Goal: Task Accomplishment & Management: Manage account settings

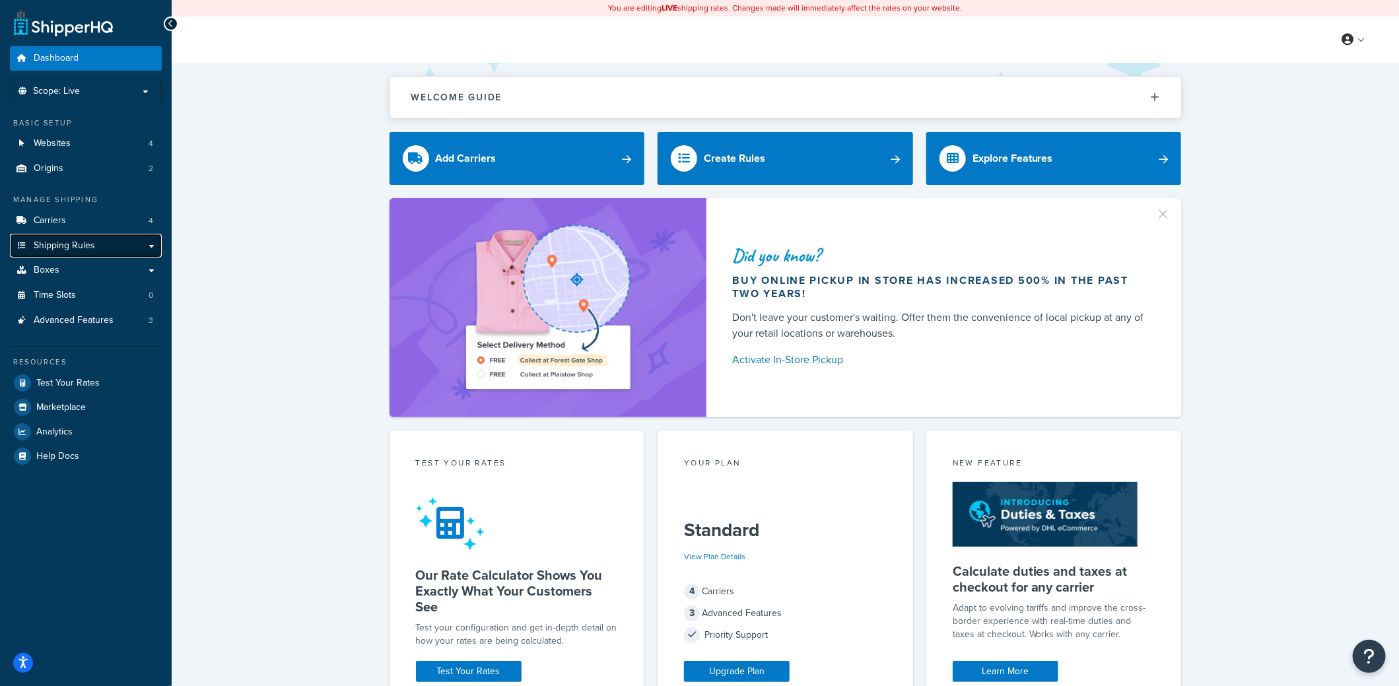
click at [101, 244] on link "Shipping Rules" at bounding box center [86, 246] width 152 height 24
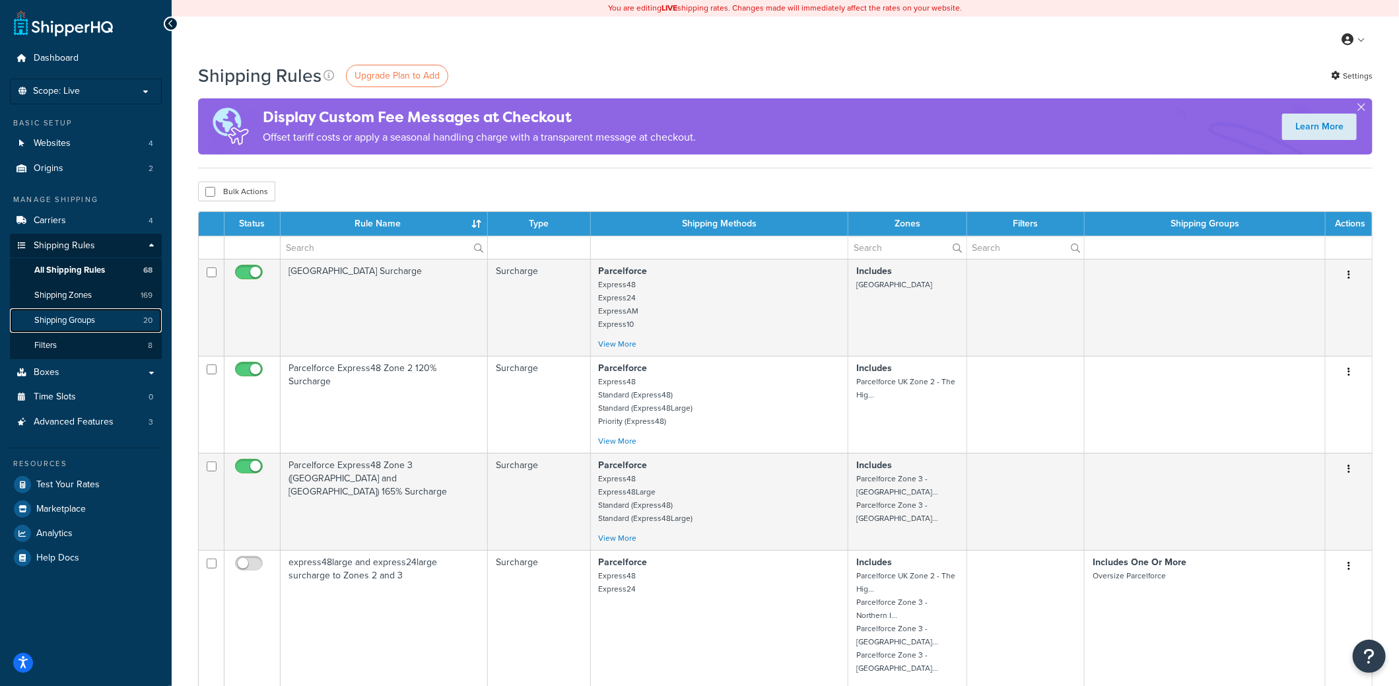
click at [67, 315] on span "Shipping Groups" at bounding box center [64, 320] width 61 height 11
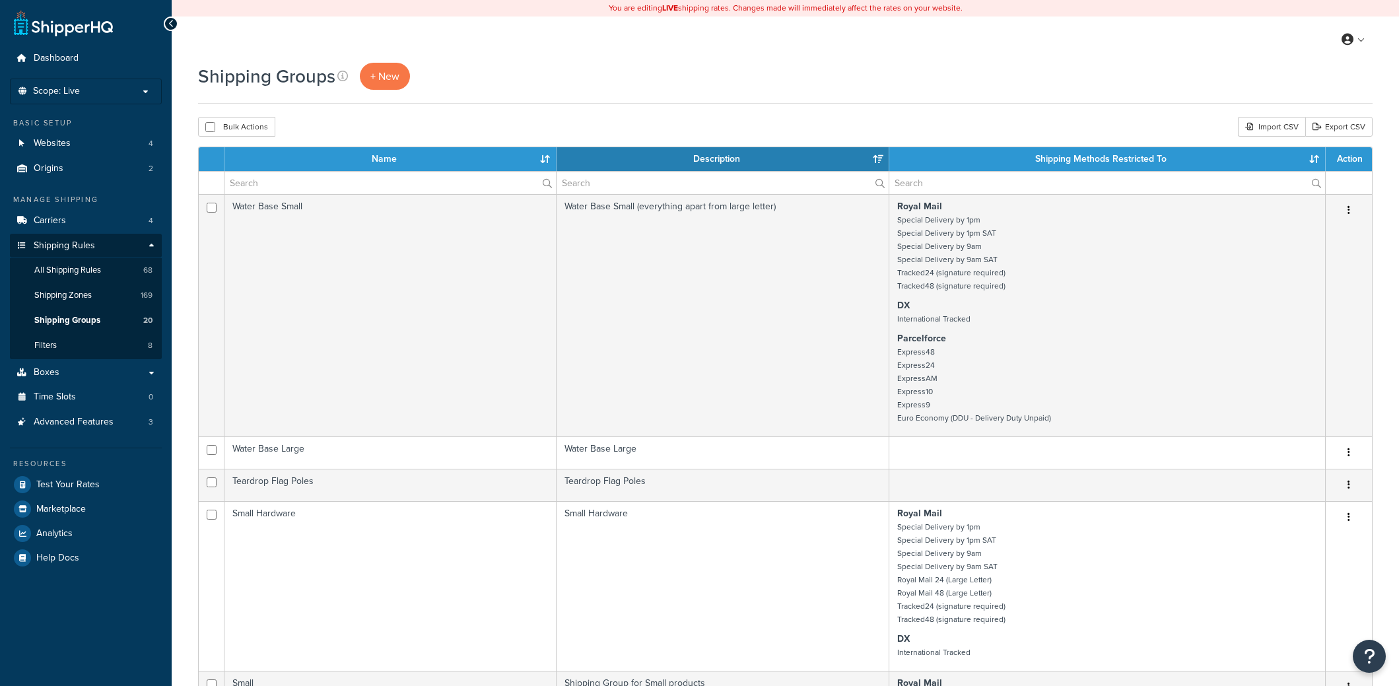
select select "15"
click at [327, 183] on input "text" at bounding box center [389, 183] width 331 height 22
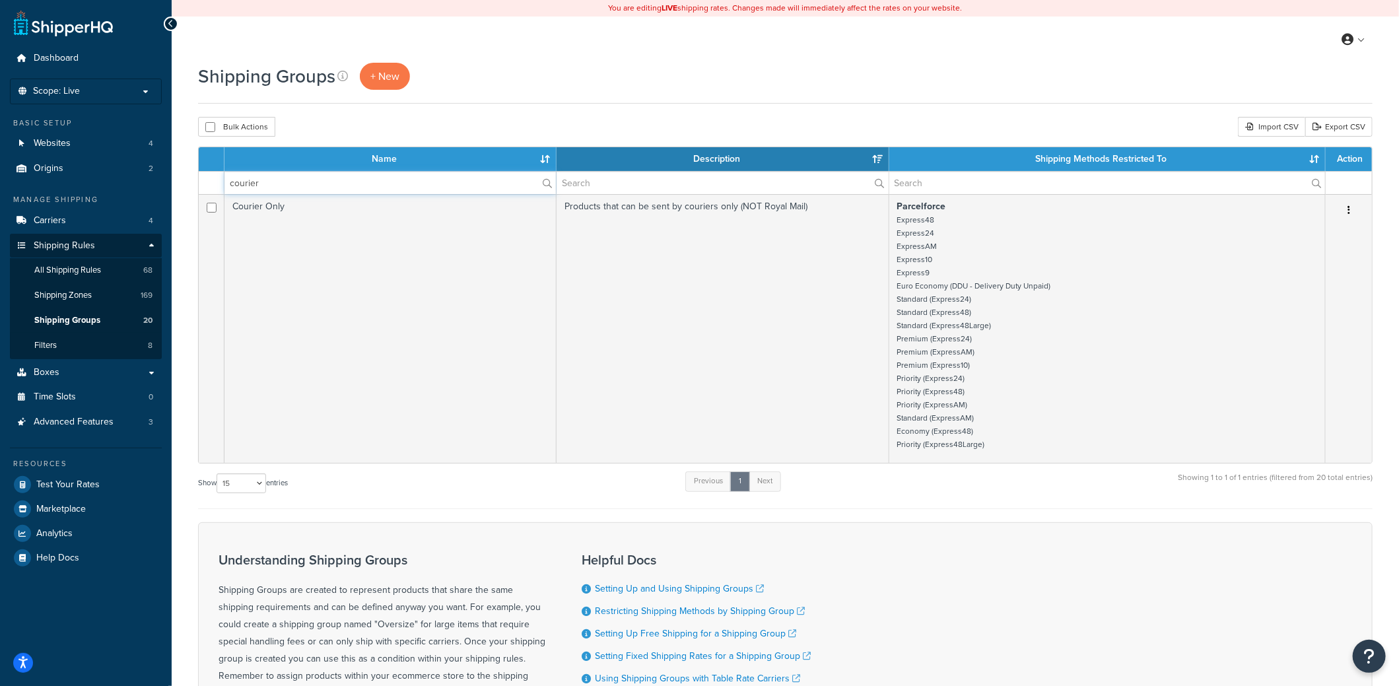
type input "courier"
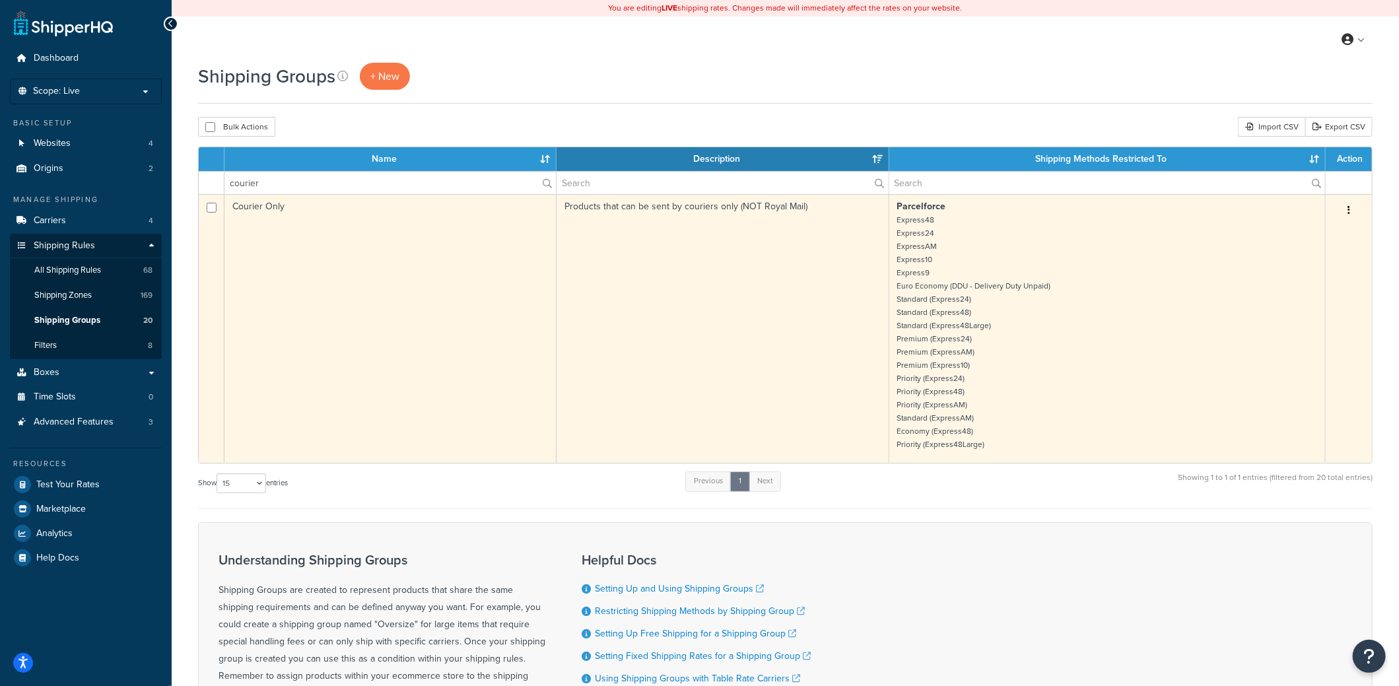
click at [898, 253] on small "Express48 Express24 ExpressAM Express10 Express9 Euro Economy (DDU - Delivery D…" at bounding box center [974, 332] width 154 height 236
click at [1351, 209] on button "button" at bounding box center [1348, 210] width 18 height 21
click at [1303, 227] on link "Edit" at bounding box center [1295, 235] width 104 height 27
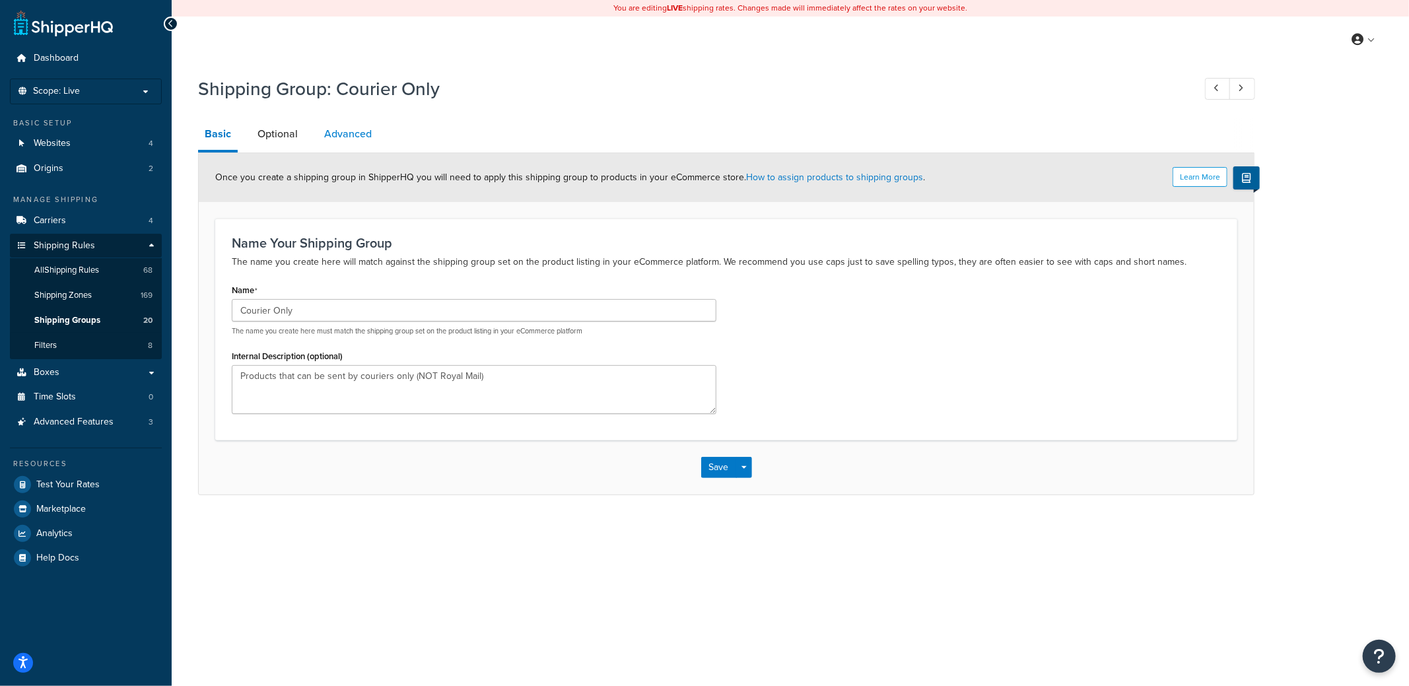
click at [368, 143] on link "Advanced" at bounding box center [347, 134] width 61 height 32
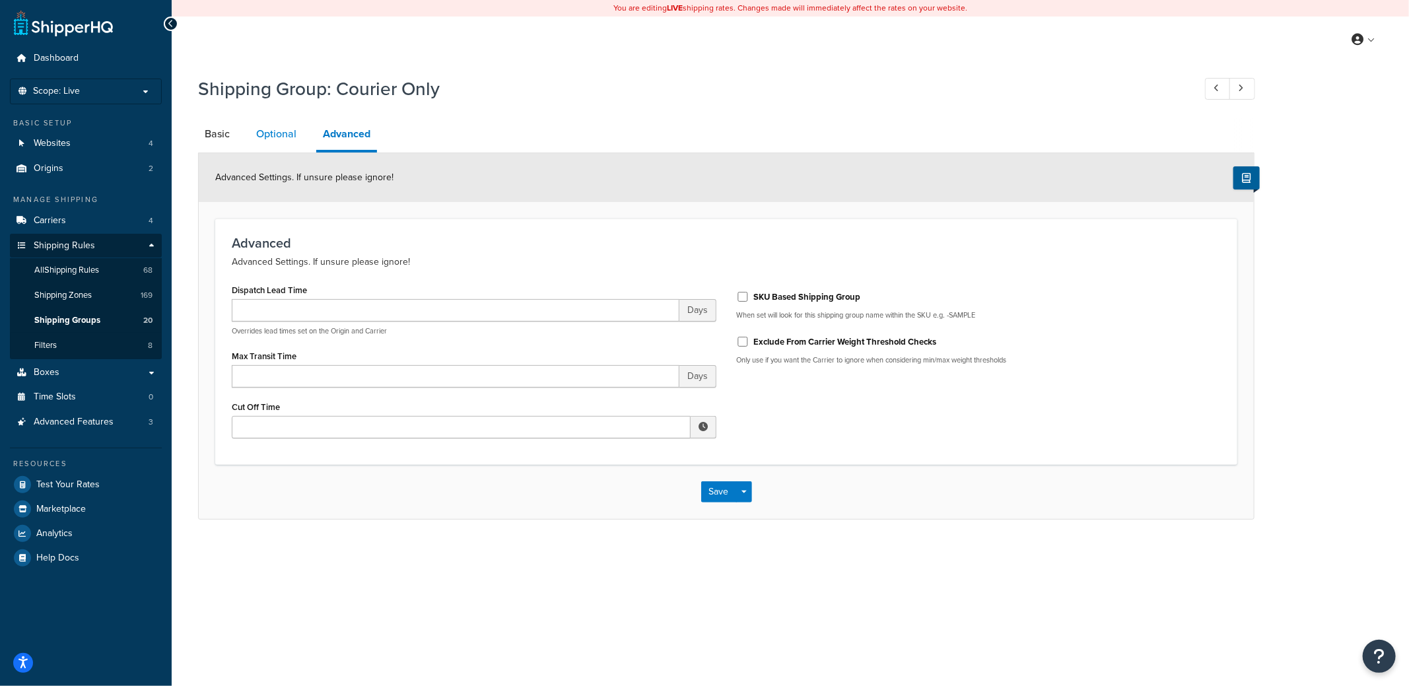
click at [264, 132] on link "Optional" at bounding box center [276, 134] width 53 height 32
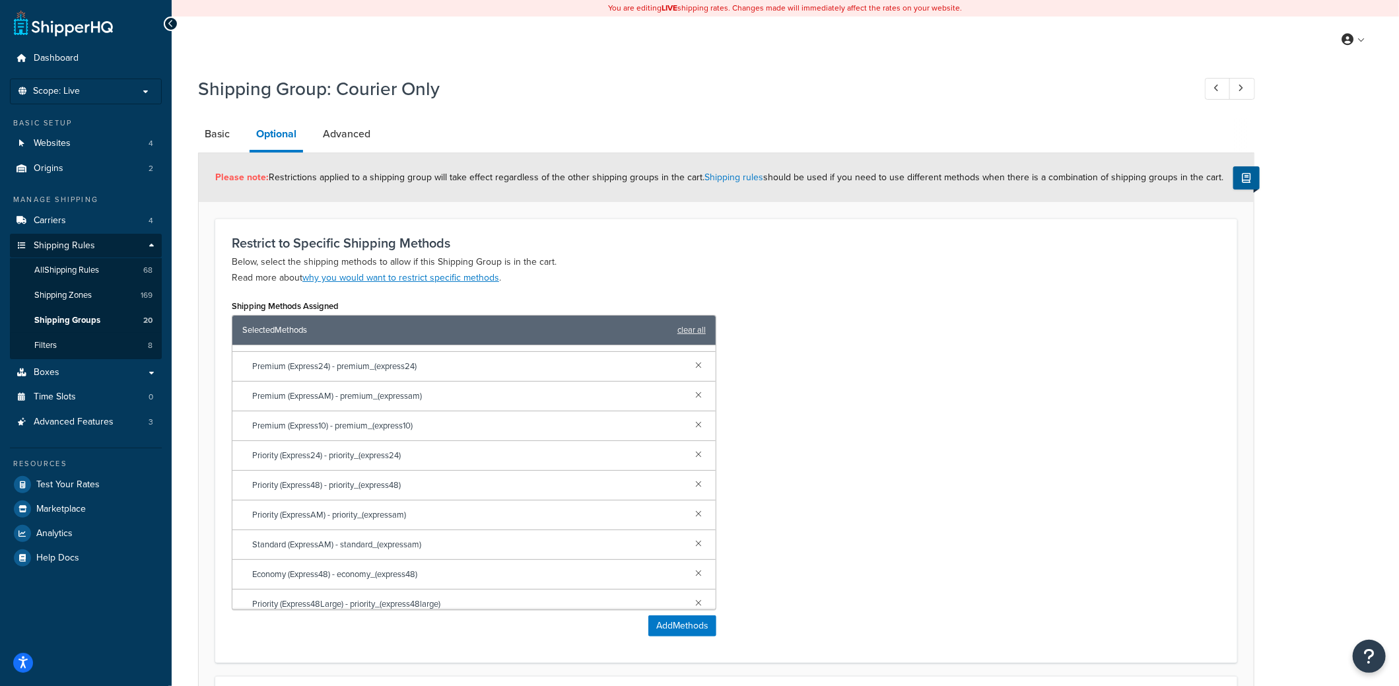
scroll to position [294, 0]
click at [219, 130] on link "Basic" at bounding box center [217, 134] width 38 height 32
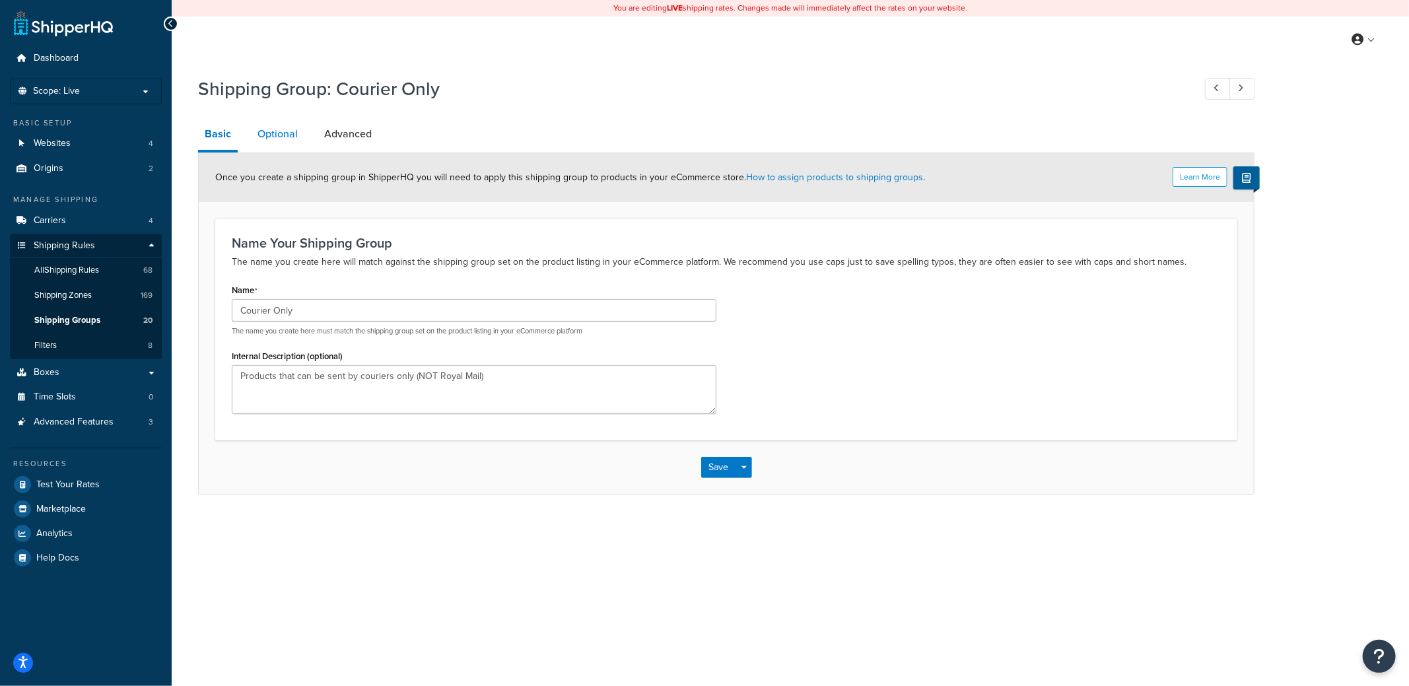
click at [296, 130] on link "Optional" at bounding box center [277, 134] width 53 height 32
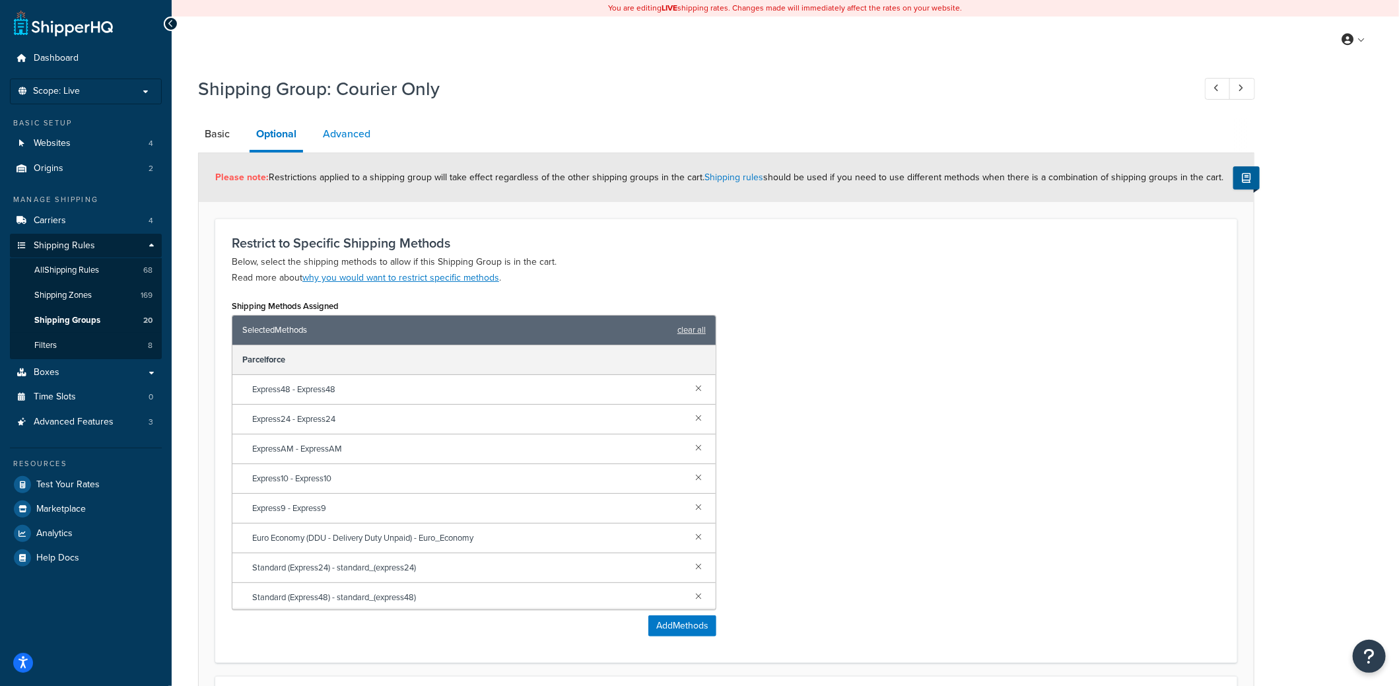
click at [376, 139] on link "Advanced" at bounding box center [346, 134] width 61 height 32
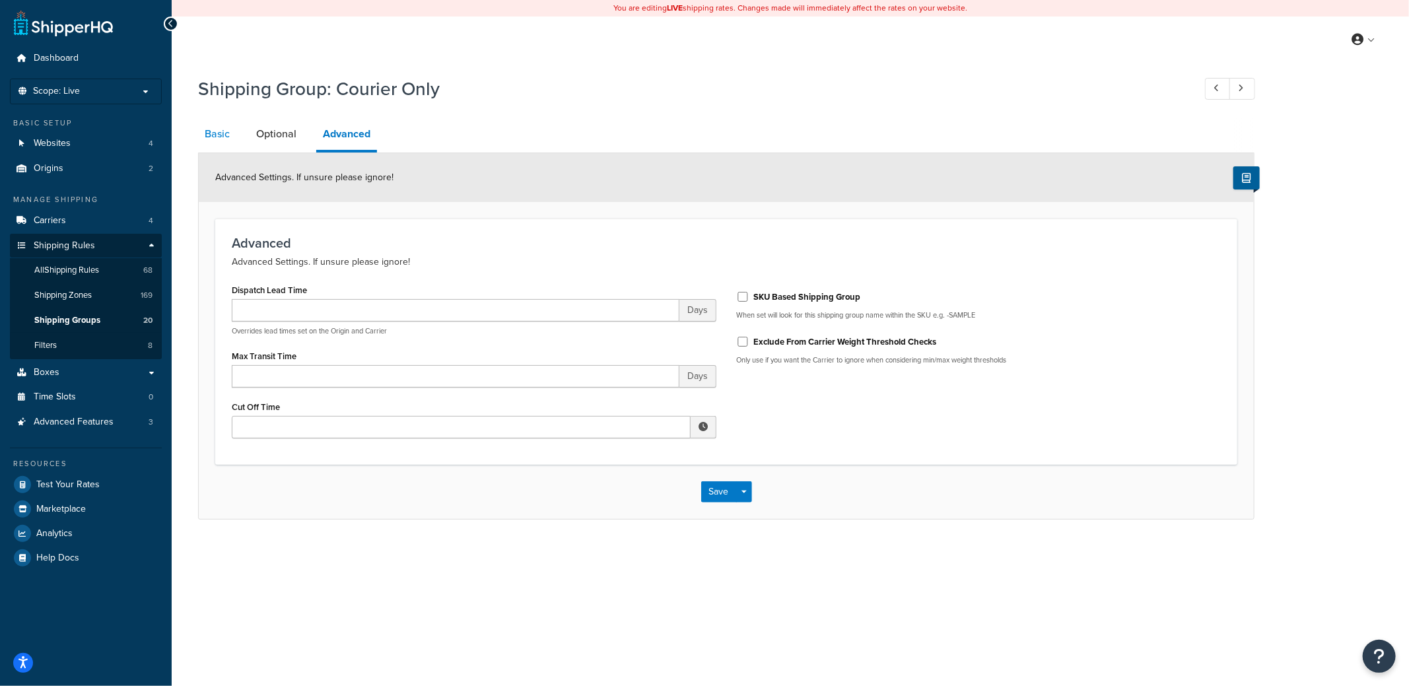
click at [226, 133] on link "Basic" at bounding box center [217, 134] width 38 height 32
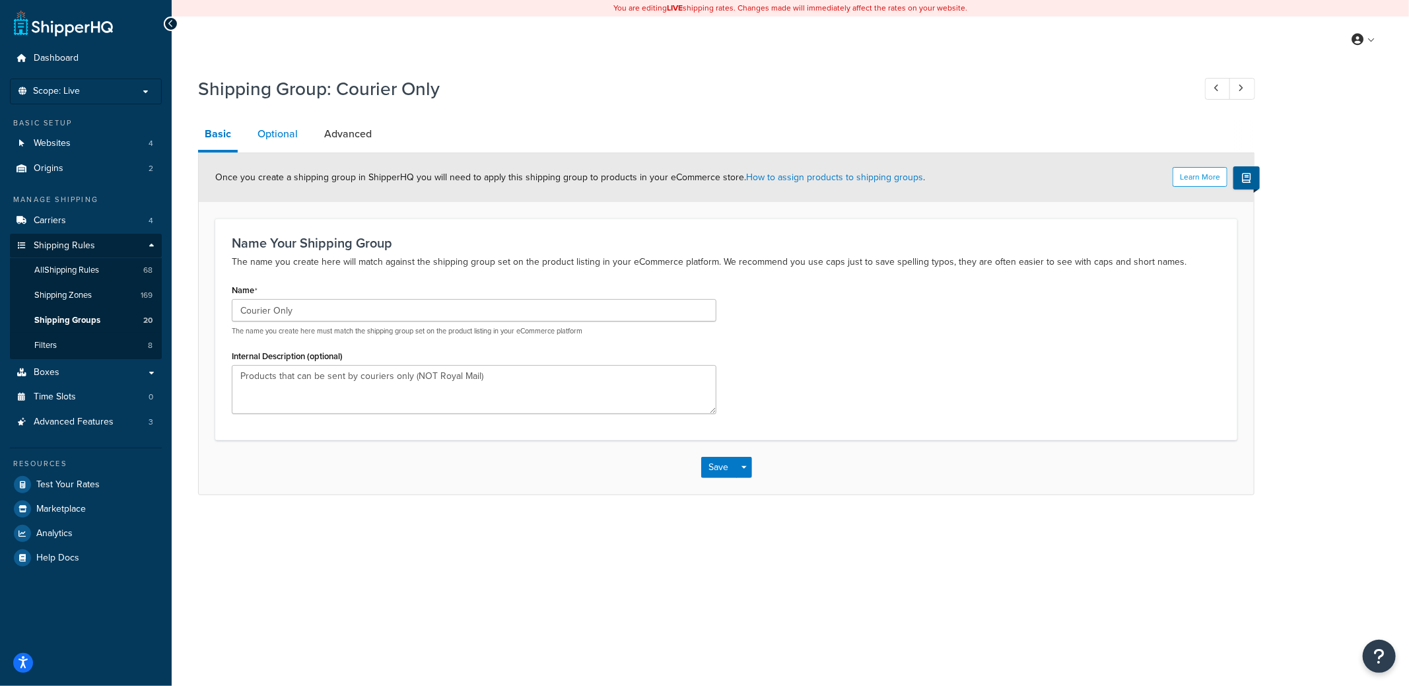
click at [281, 139] on link "Optional" at bounding box center [277, 134] width 53 height 32
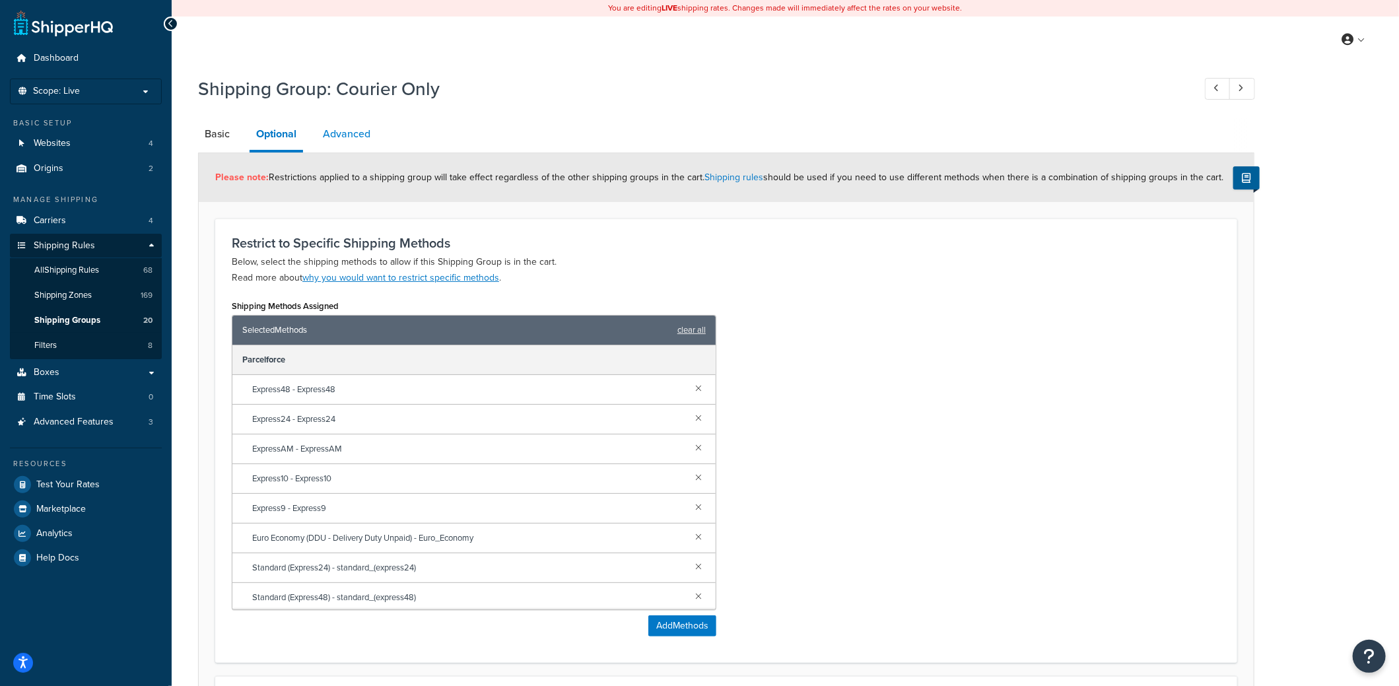
click at [345, 138] on link "Advanced" at bounding box center [346, 134] width 61 height 32
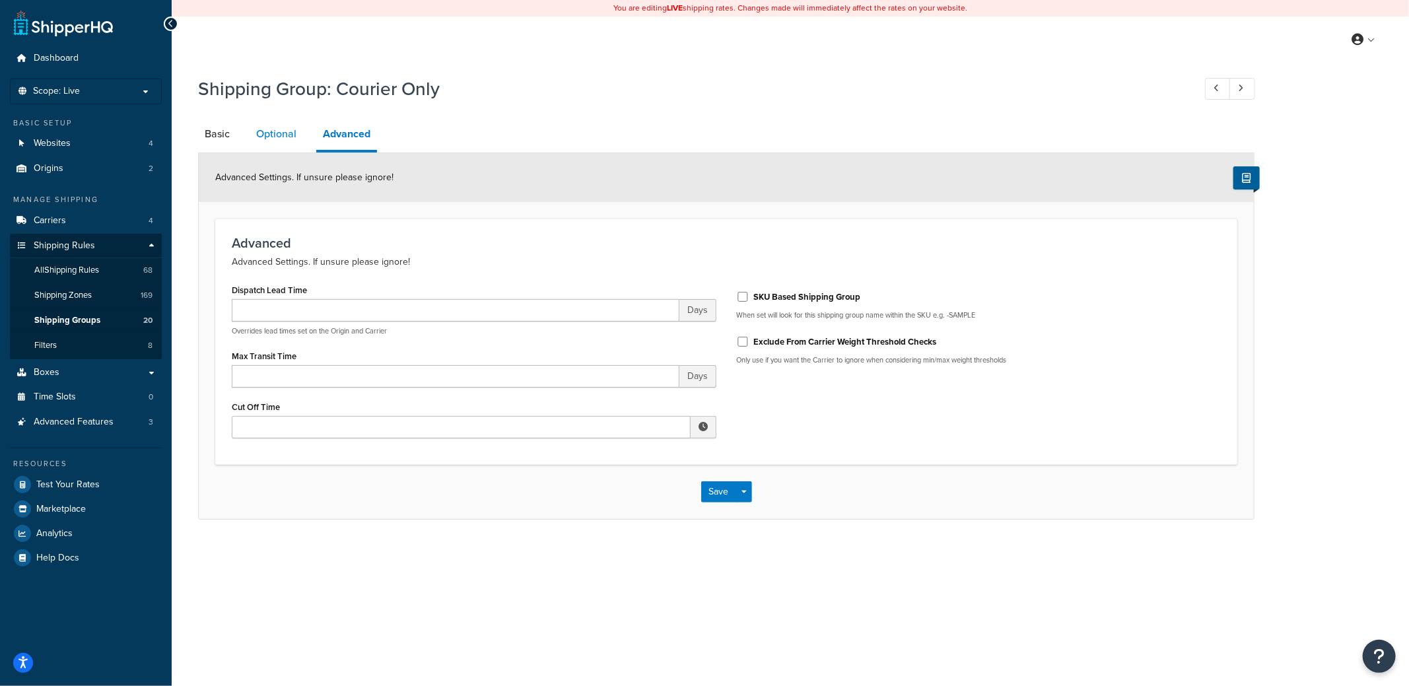
click at [287, 131] on link "Optional" at bounding box center [276, 134] width 53 height 32
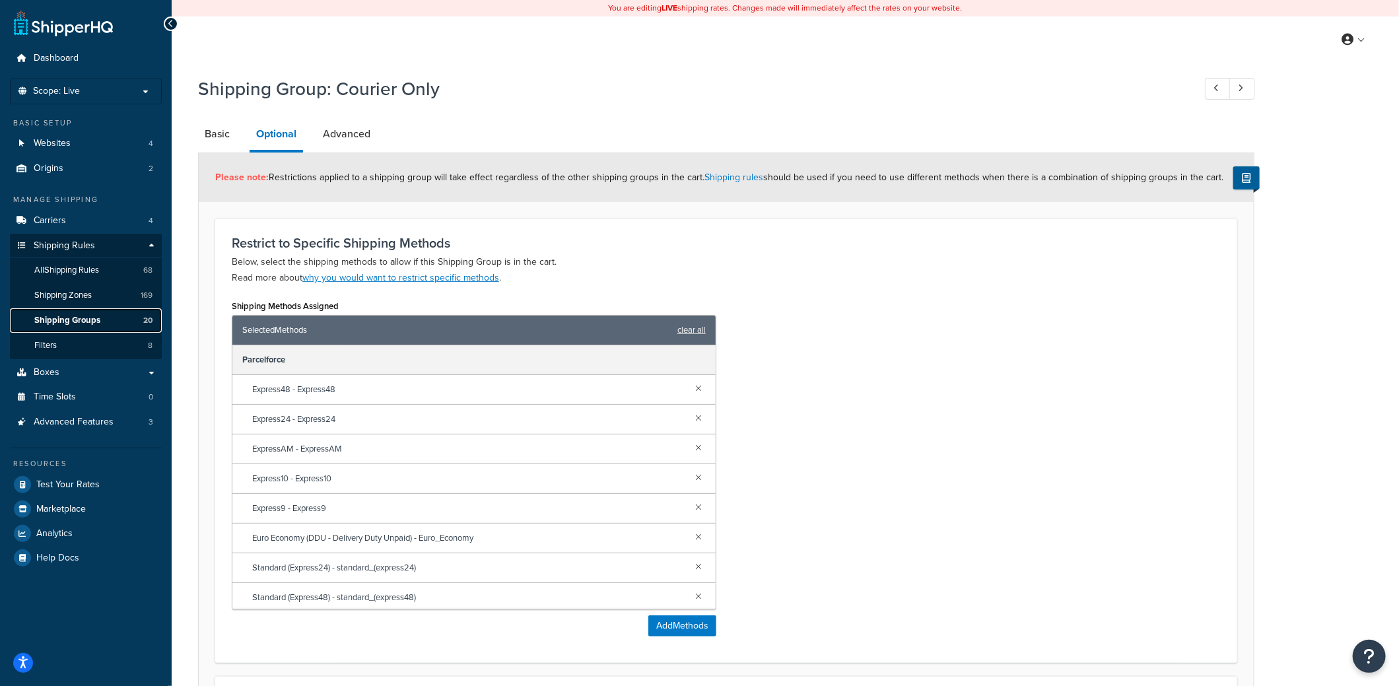
click at [72, 319] on span "Shipping Groups" at bounding box center [67, 320] width 66 height 11
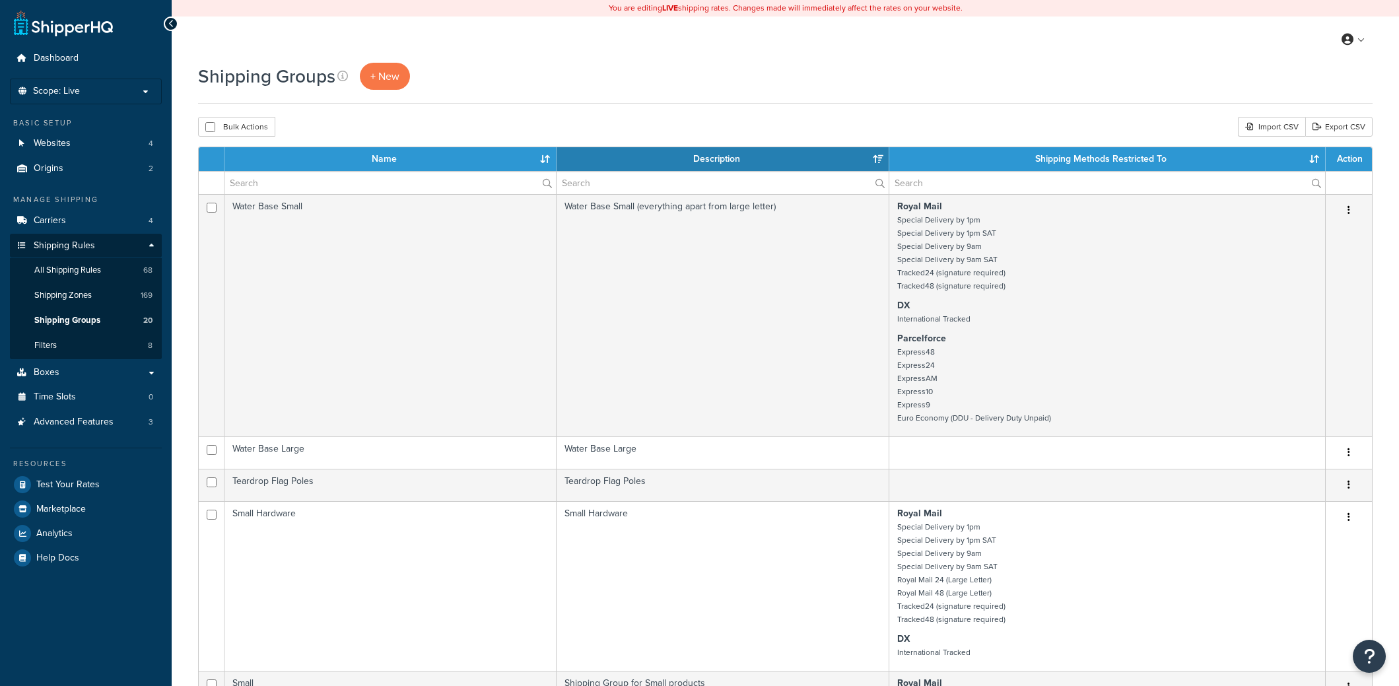
select select "15"
click at [271, 169] on th "Name" at bounding box center [390, 159] width 332 height 24
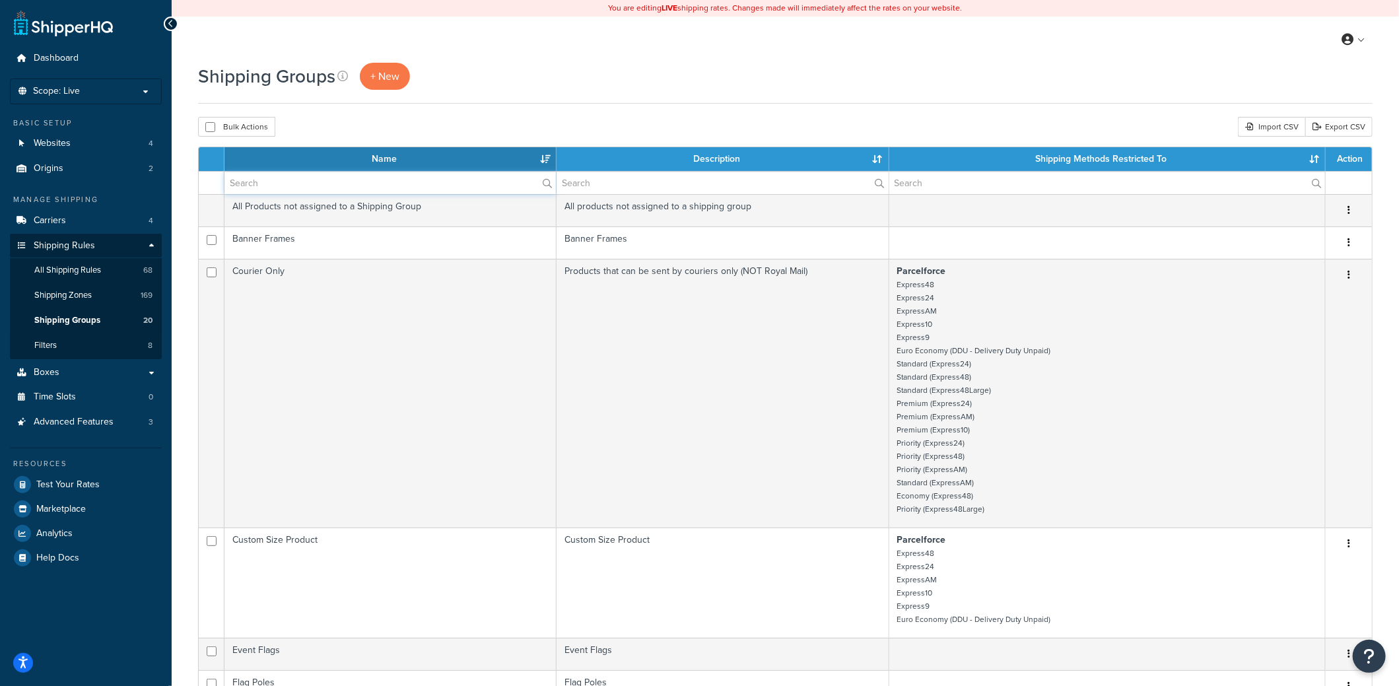
click at [271, 176] on input "text" at bounding box center [389, 183] width 331 height 22
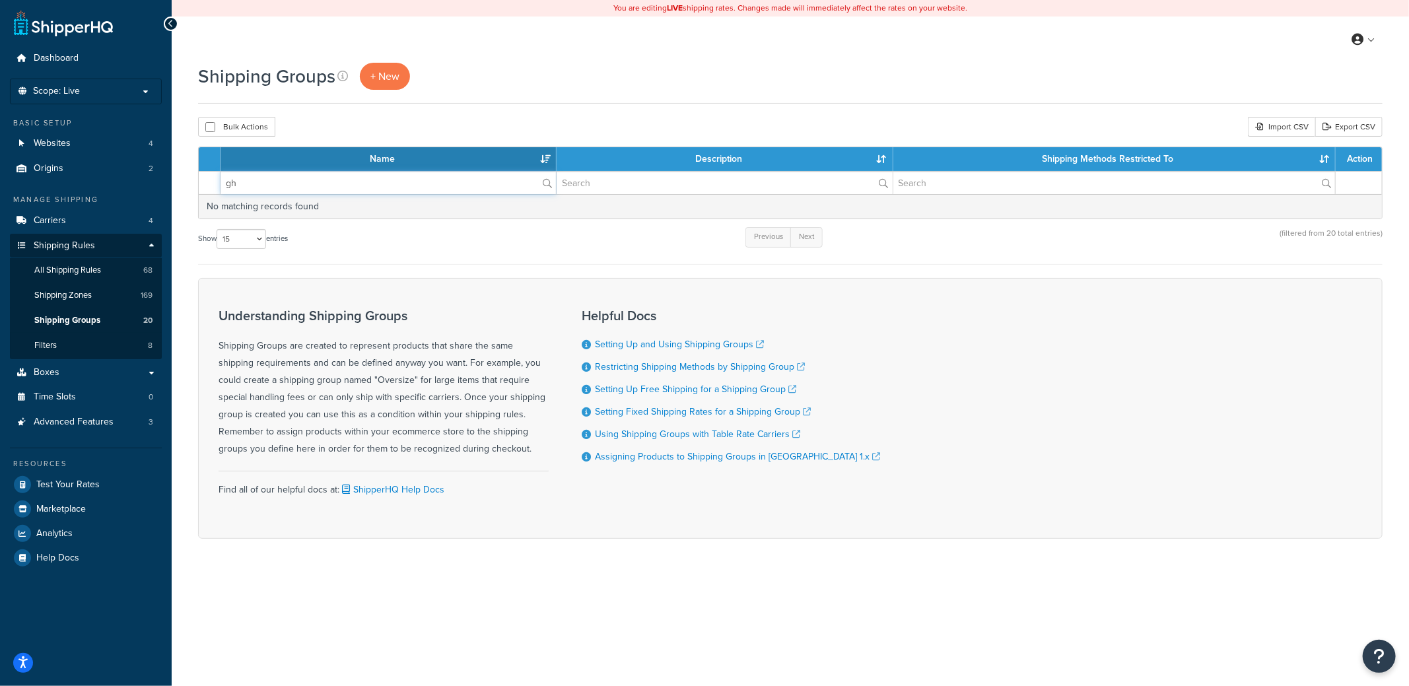
type input "g"
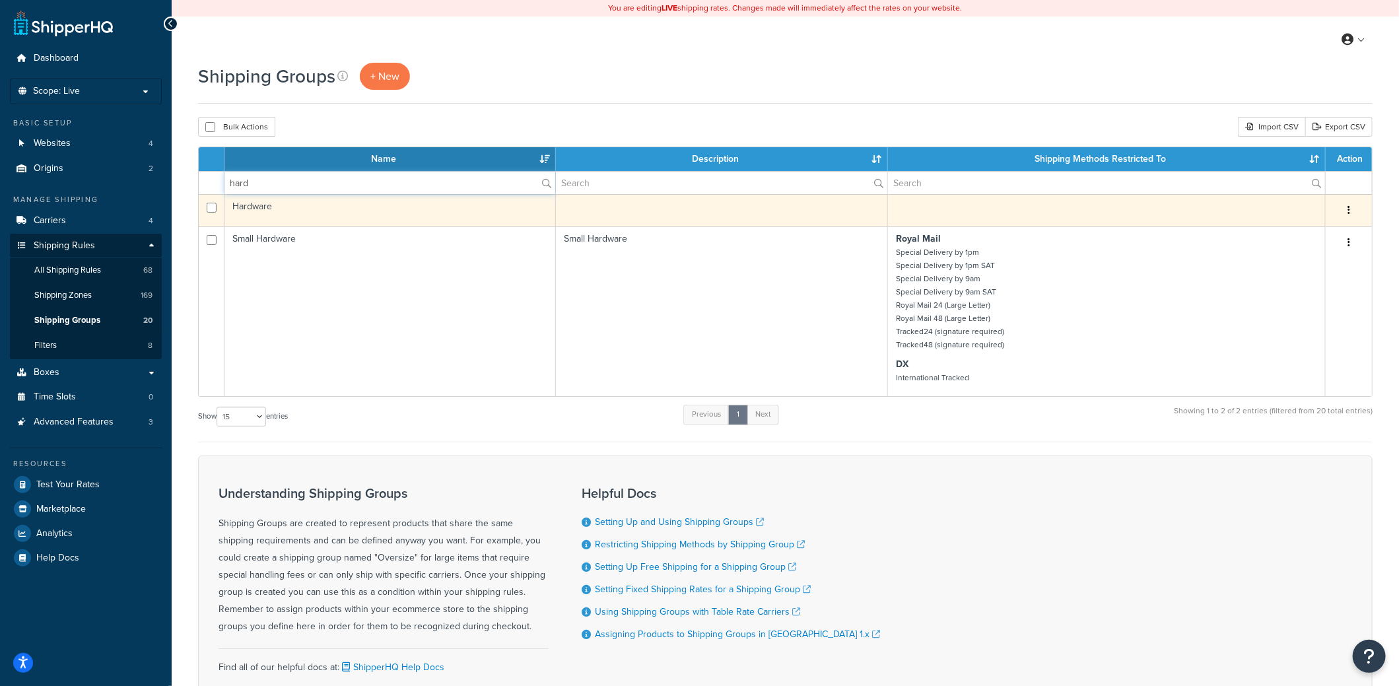
type input "hard"
click at [1348, 205] on icon "button" at bounding box center [1348, 209] width 3 height 9
click at [1277, 234] on link "Edit" at bounding box center [1295, 235] width 104 height 27
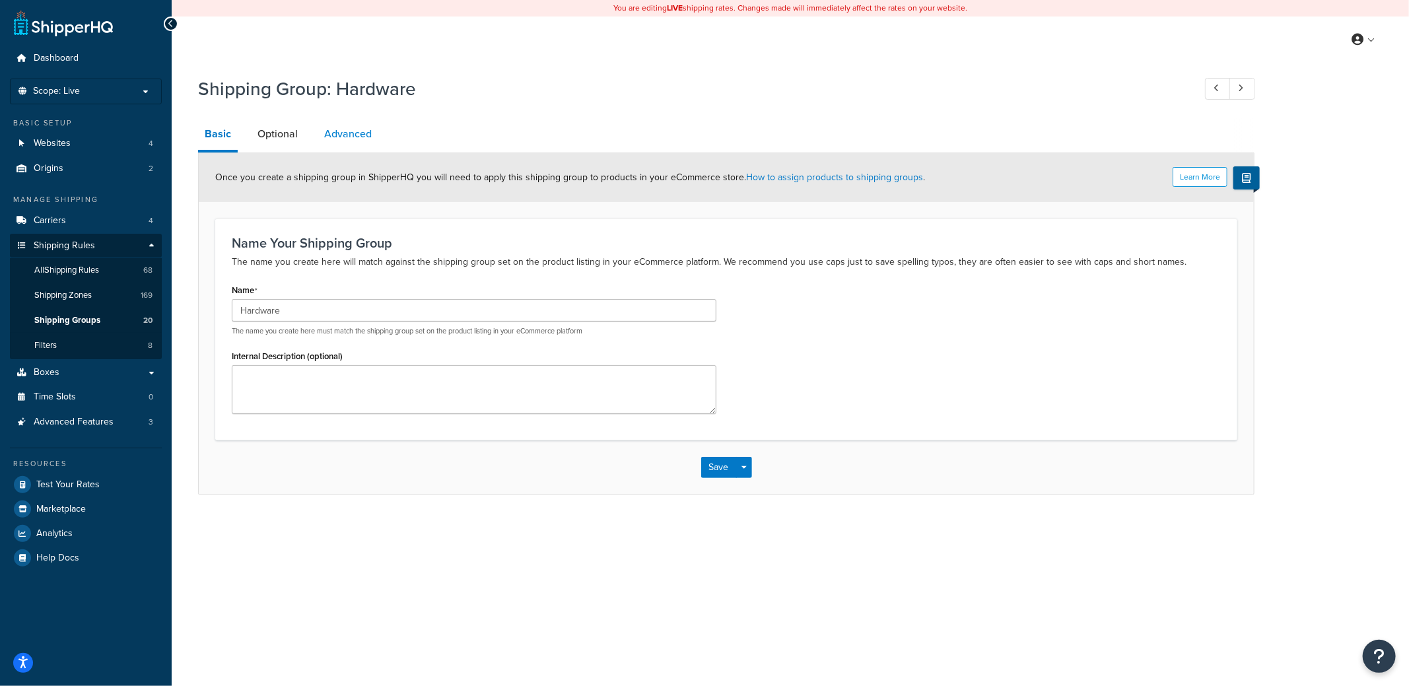
click at [344, 146] on link "Advanced" at bounding box center [347, 134] width 61 height 32
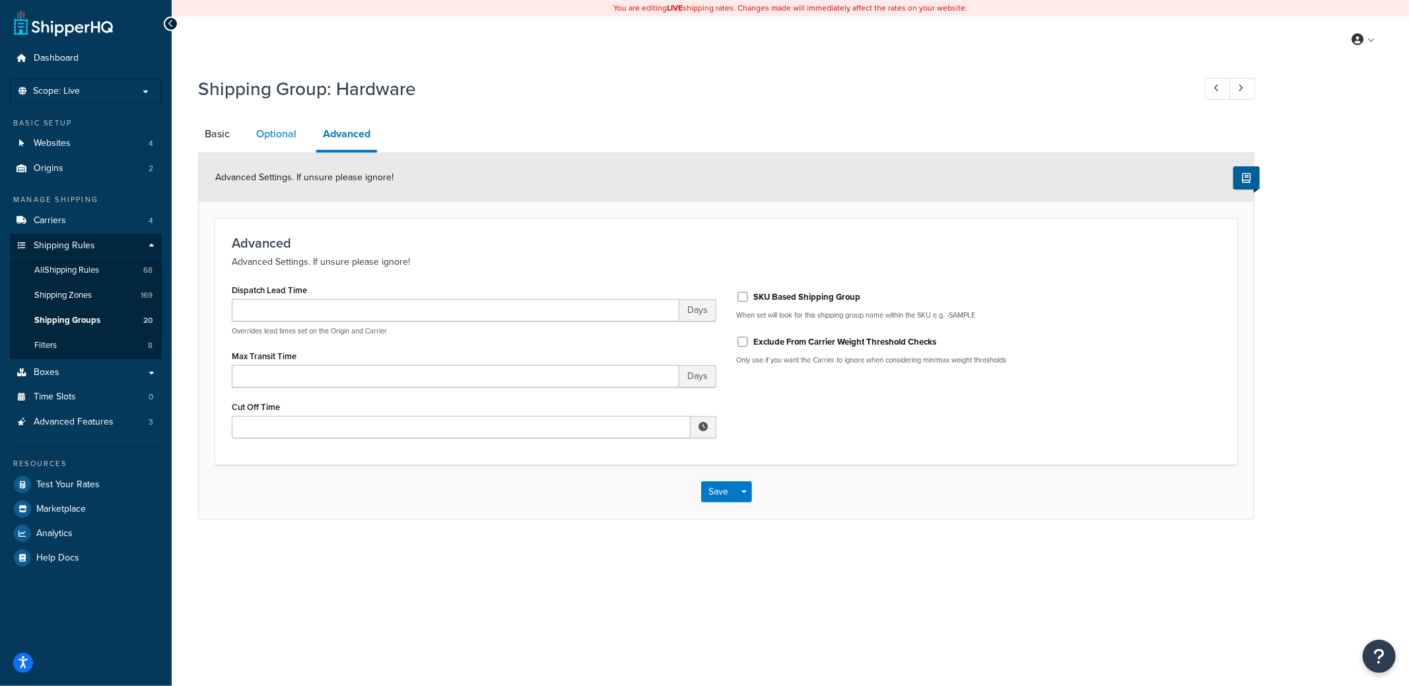
click at [268, 131] on link "Optional" at bounding box center [276, 134] width 53 height 32
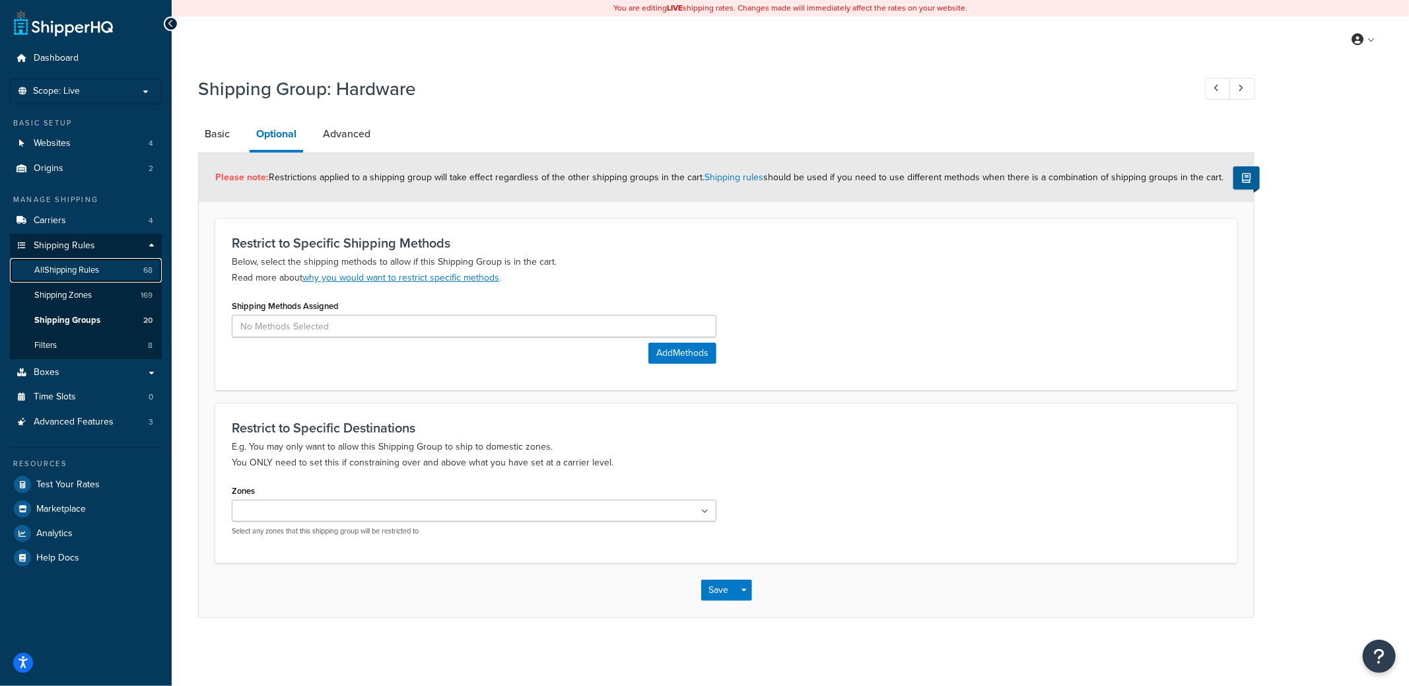
click at [104, 267] on link "All Shipping Rules 68" at bounding box center [86, 270] width 152 height 24
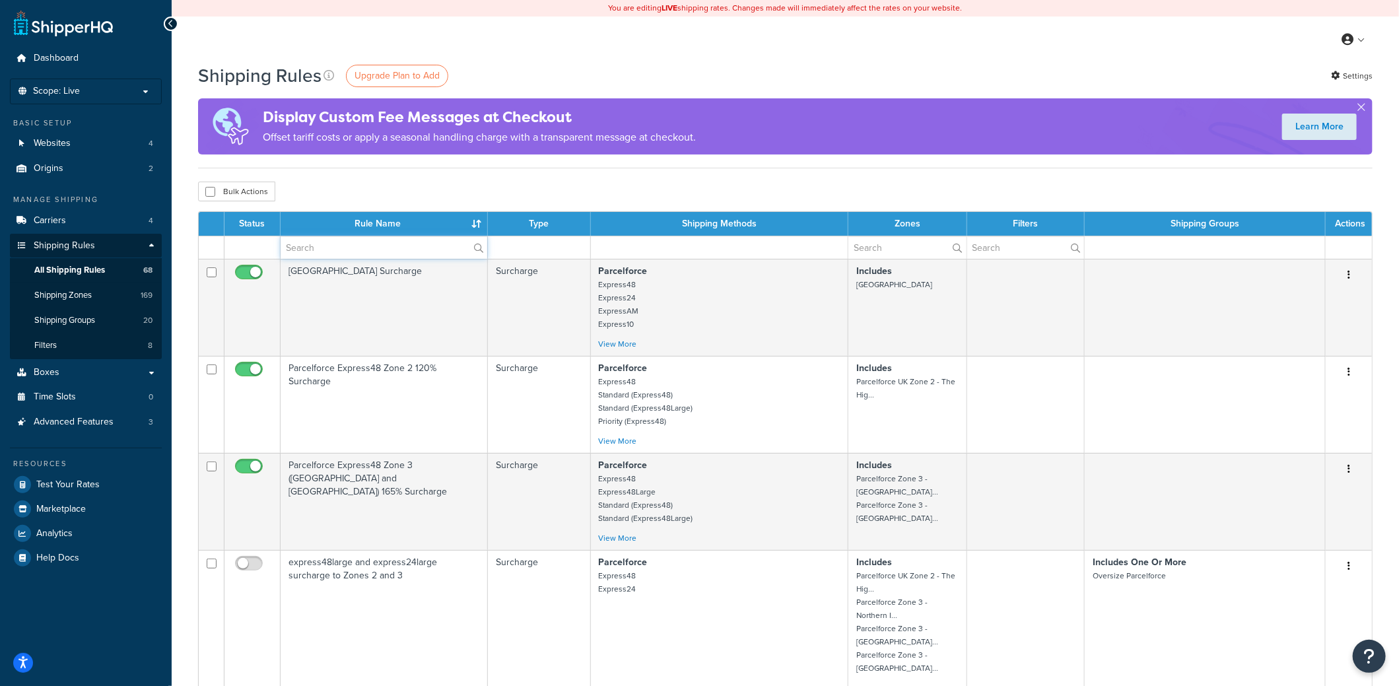
drag, startPoint x: 366, startPoint y: 242, endPoint x: 377, endPoint y: 243, distance: 10.6
click at [366, 242] on input "text" at bounding box center [384, 247] width 207 height 22
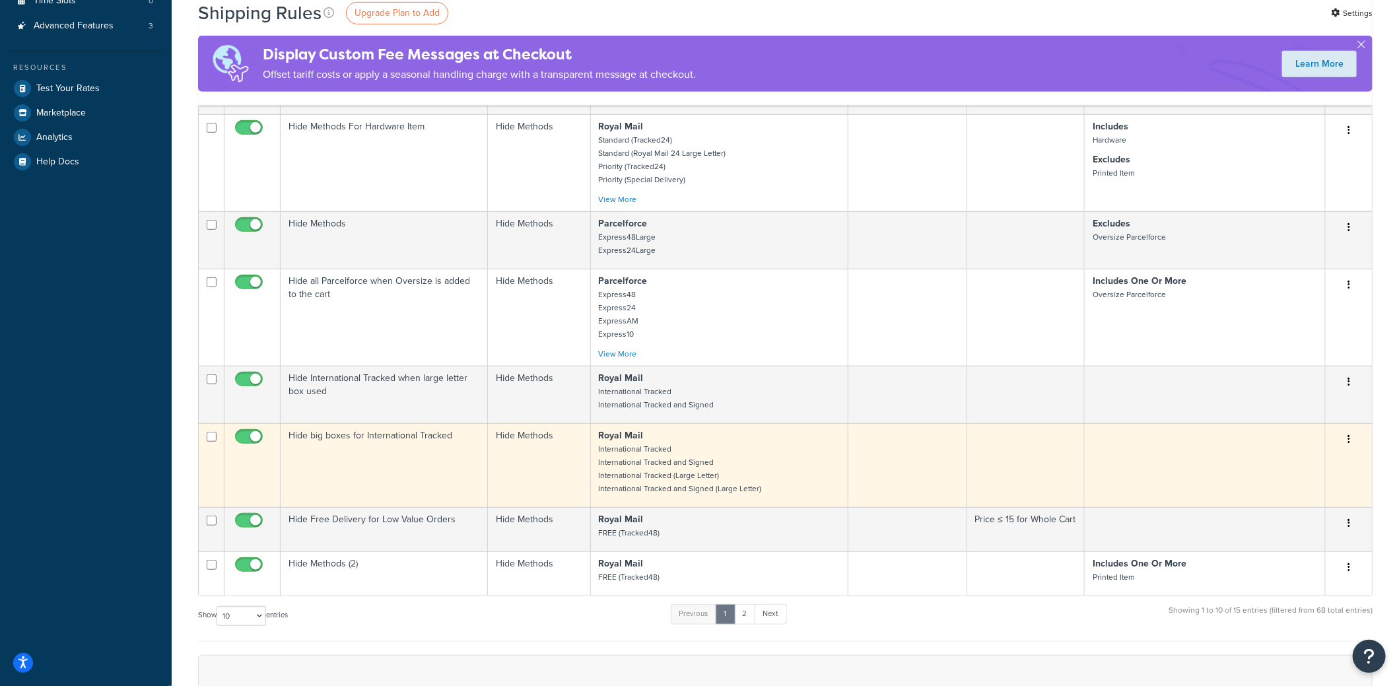
scroll to position [462, 0]
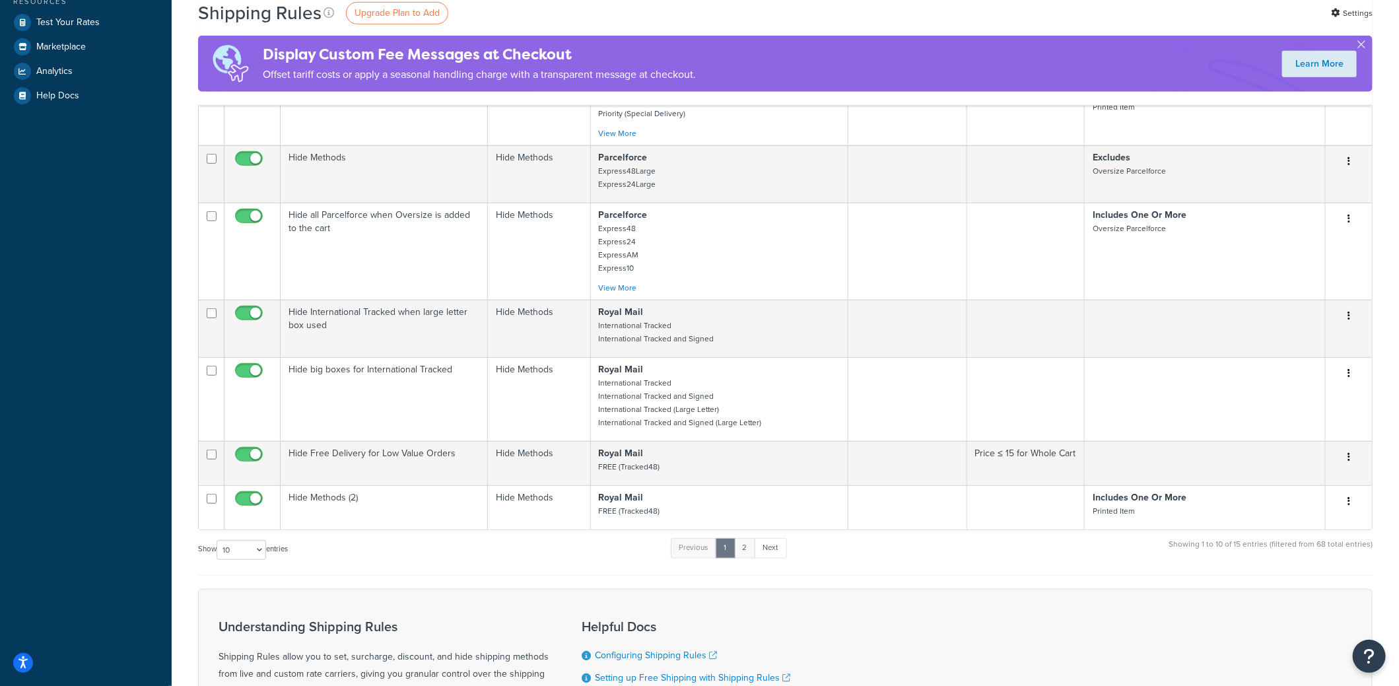
type input "hide"
click at [753, 541] on link "2" at bounding box center [745, 548] width 22 height 20
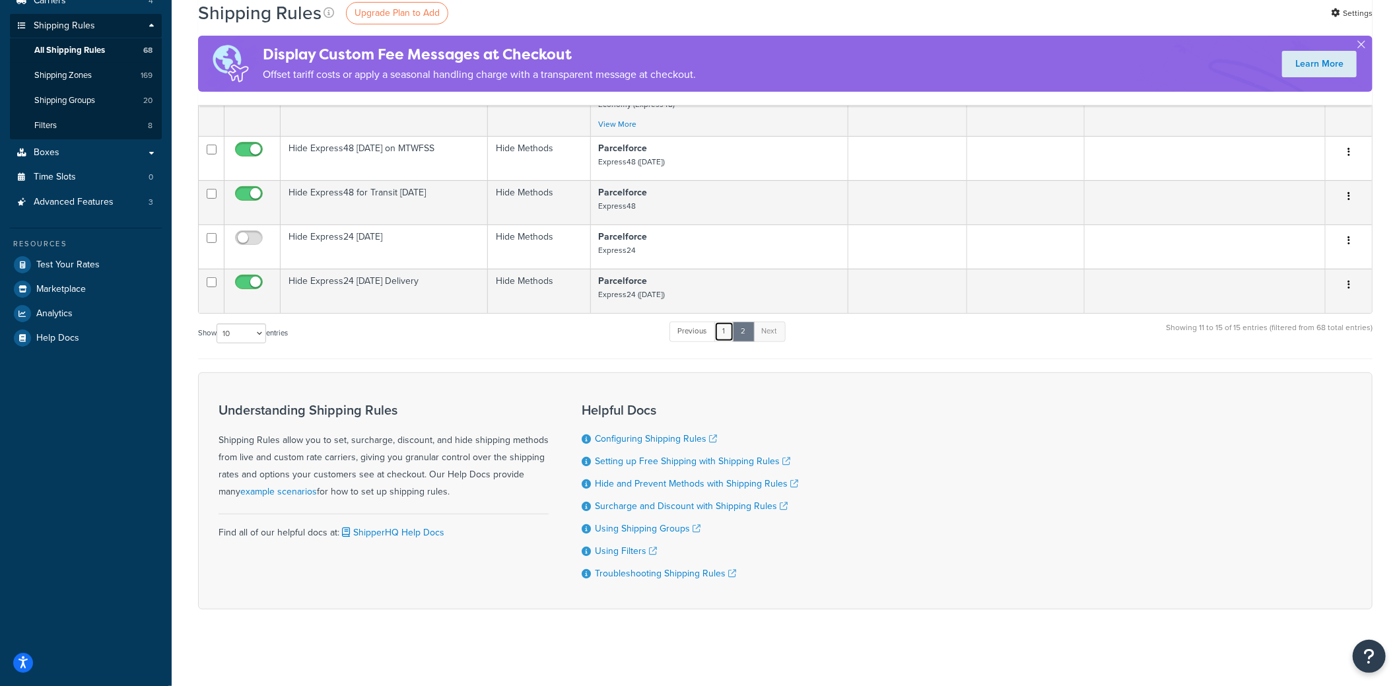
click at [726, 329] on link "1" at bounding box center [724, 331] width 20 height 20
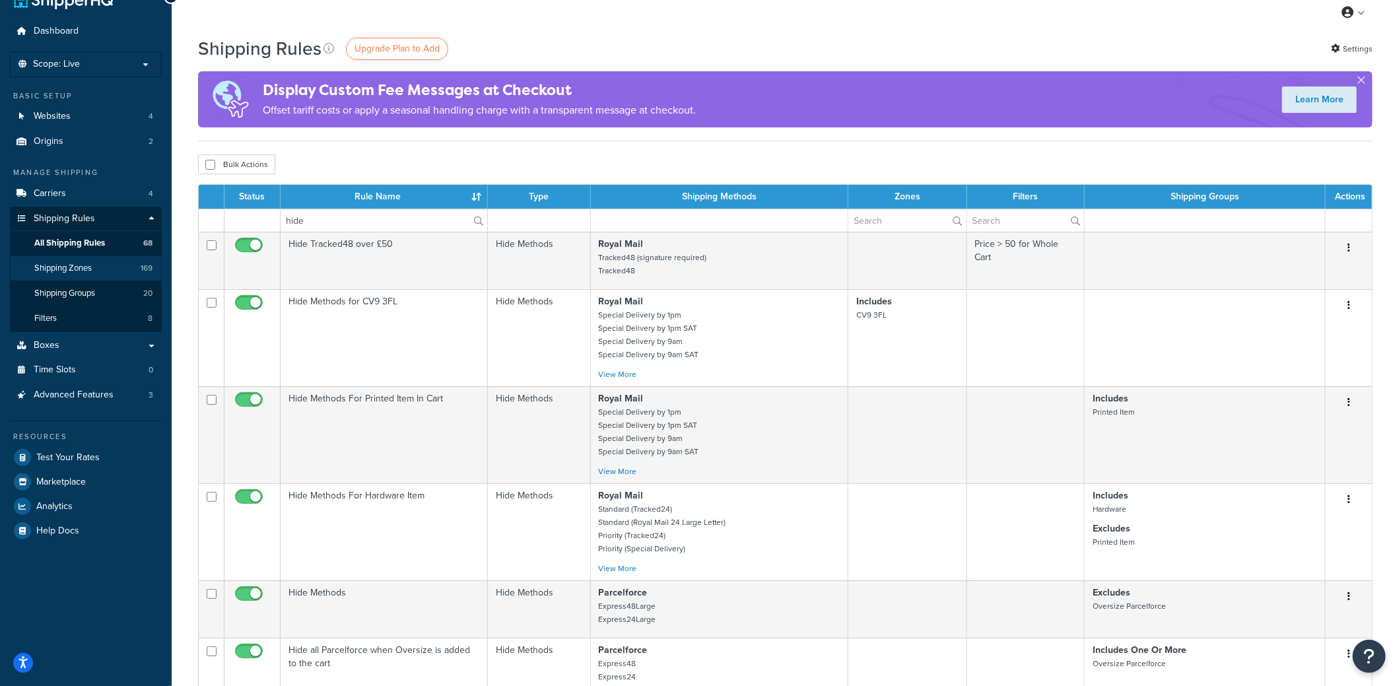
scroll to position [0, 0]
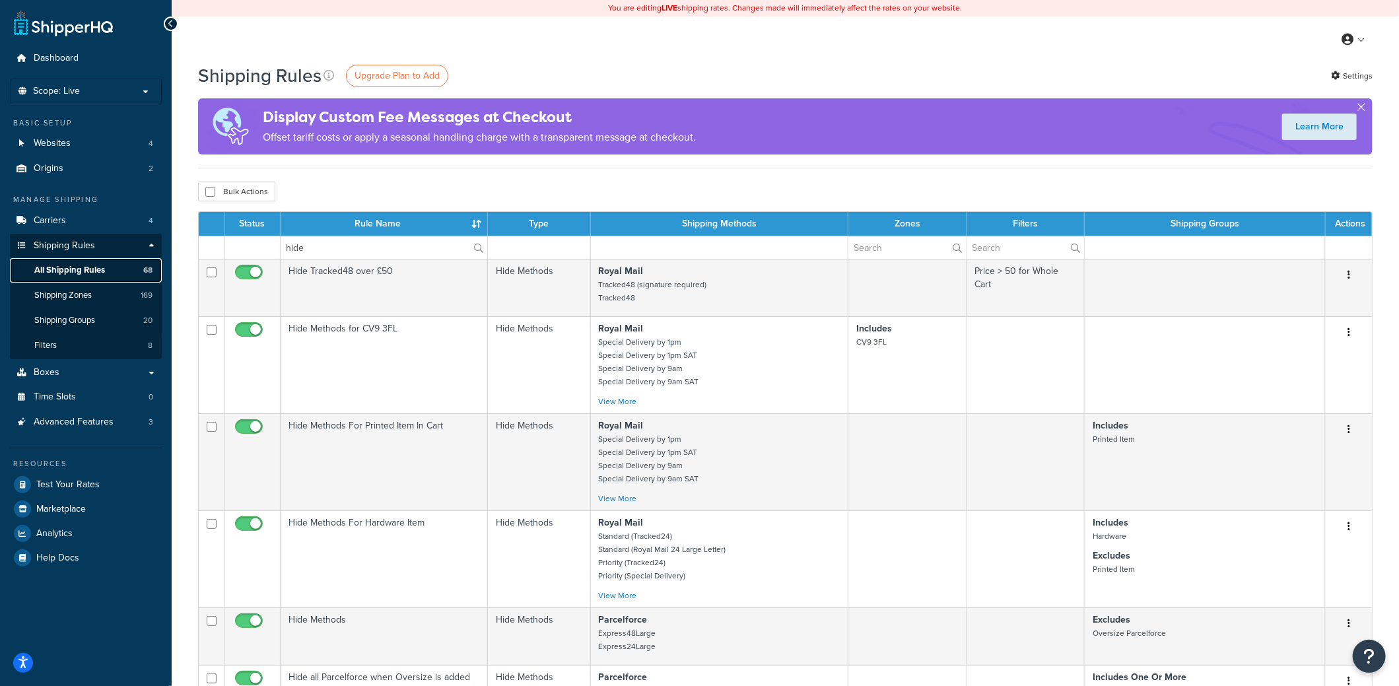
click at [82, 272] on span "All Shipping Rules" at bounding box center [69, 270] width 71 height 11
